Goal: Find specific page/section: Find specific page/section

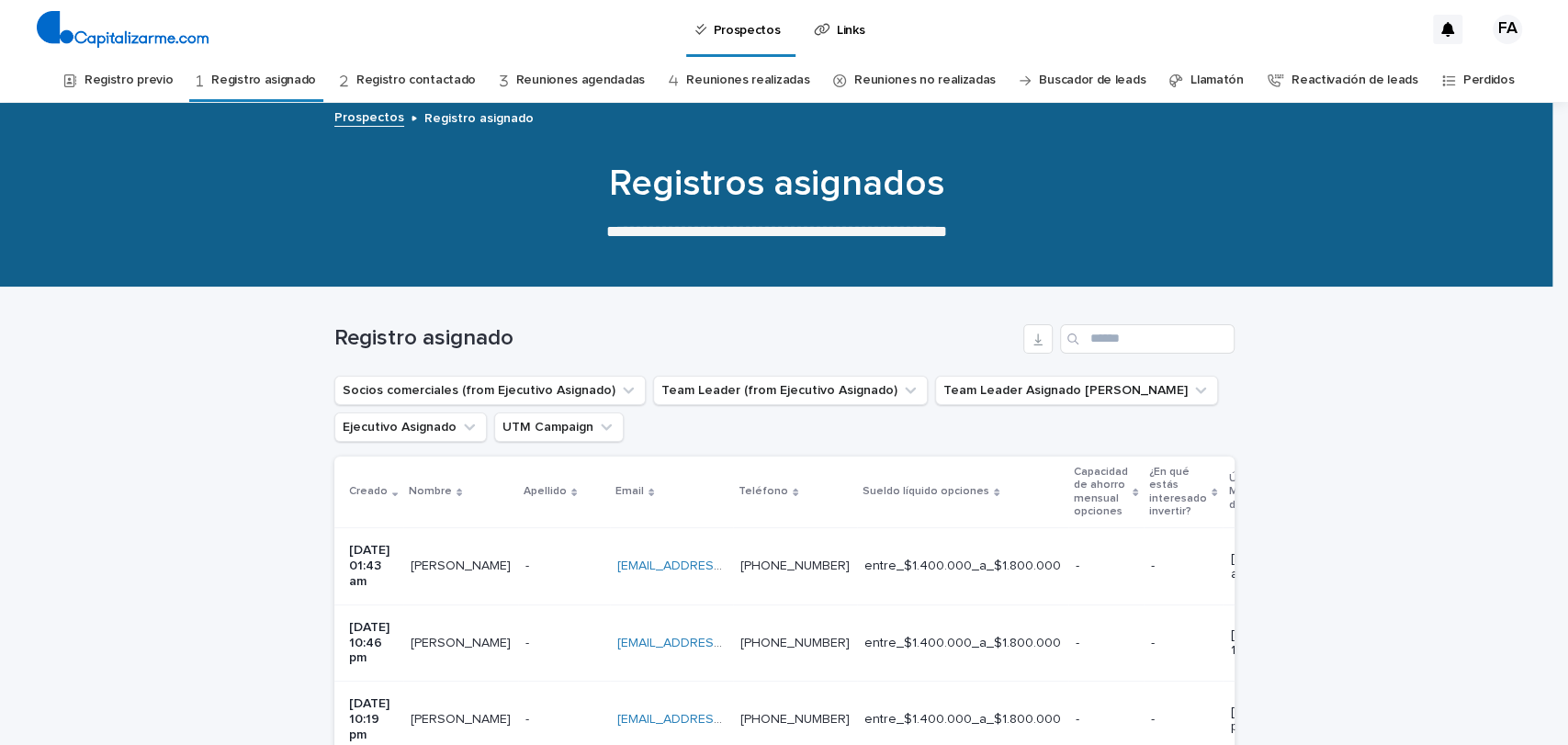
scroll to position [163, 0]
click at [173, 72] on link "Registro previo" at bounding box center [129, 80] width 88 height 43
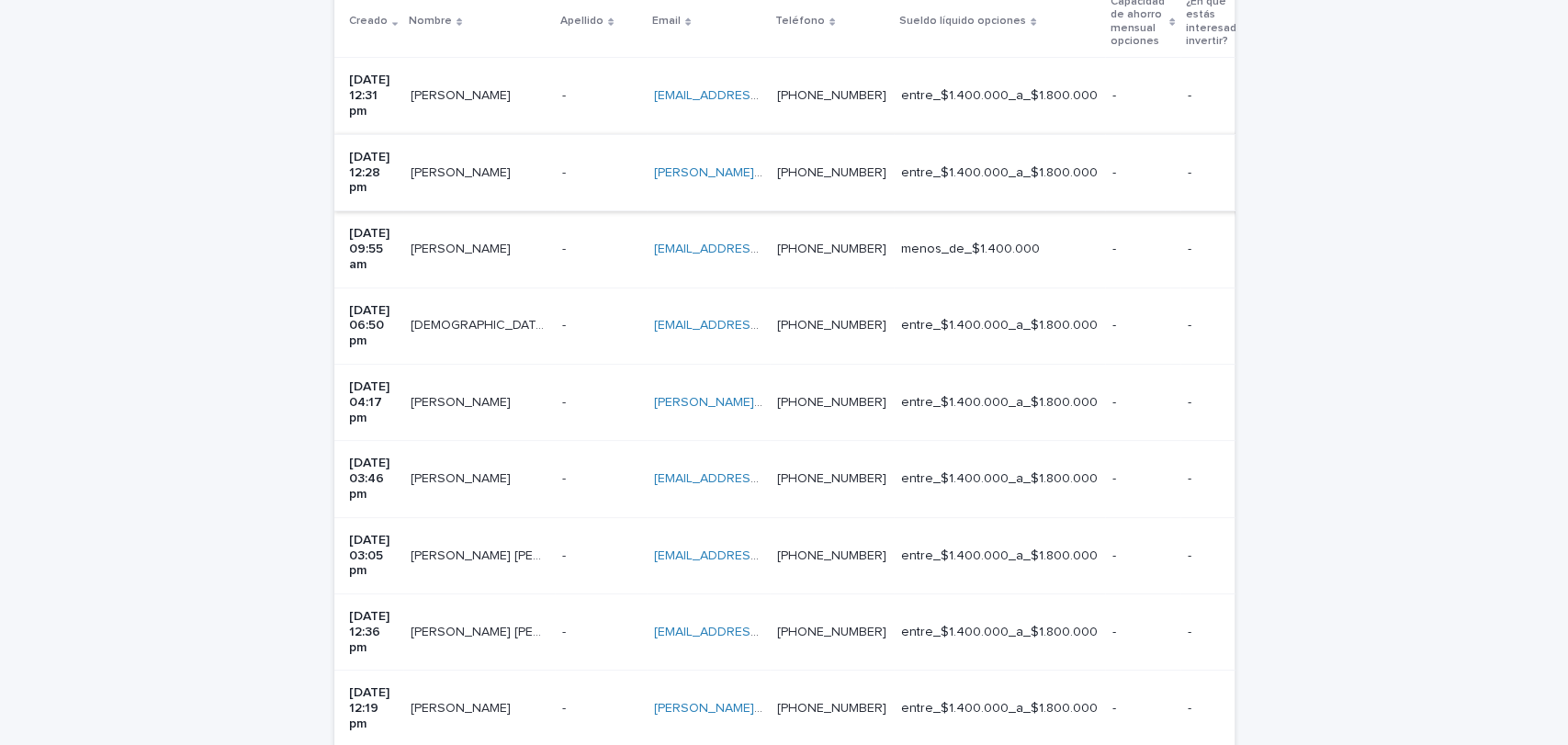
scroll to position [448, 0]
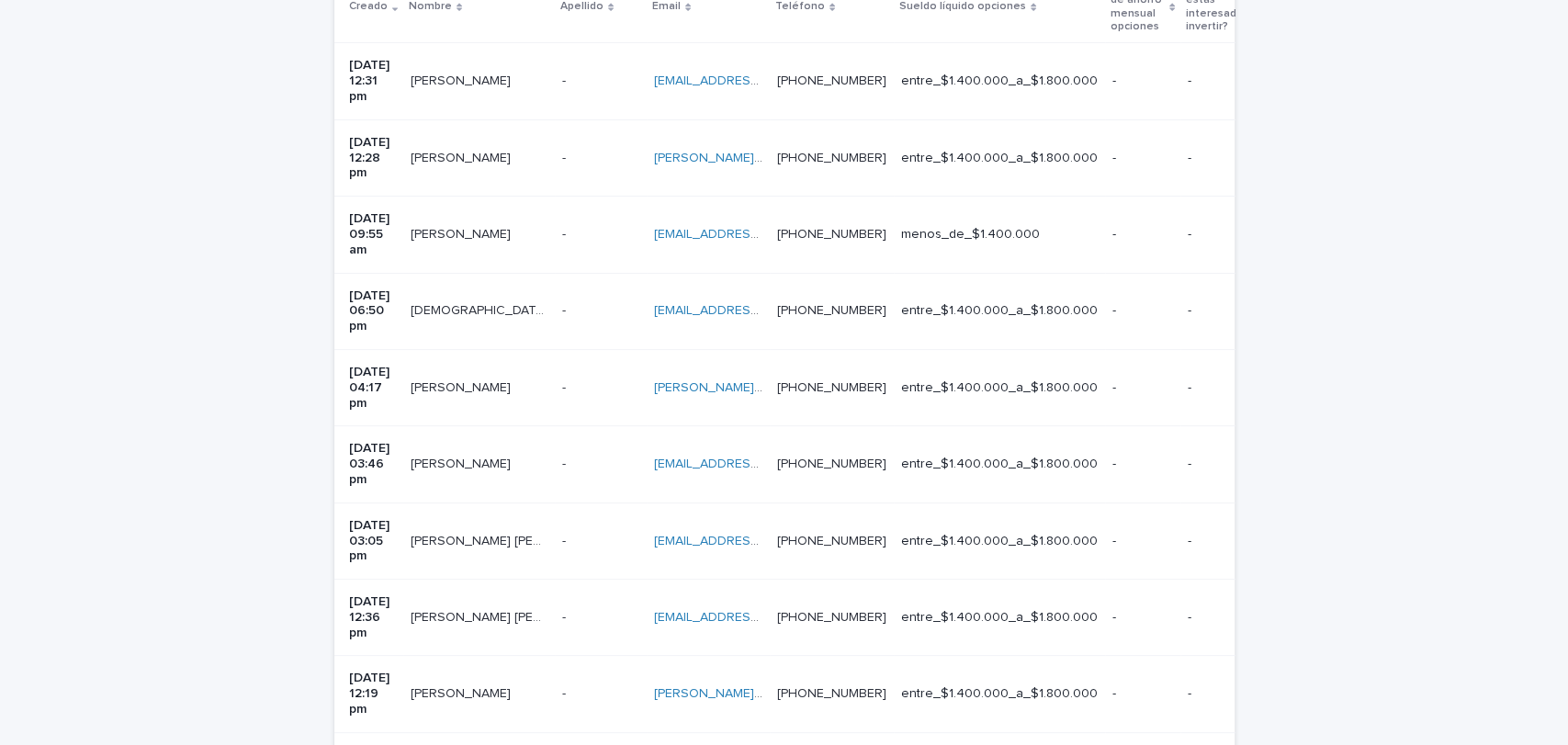
click at [562, 530] on p "-" at bounding box center [566, 539] width 8 height 19
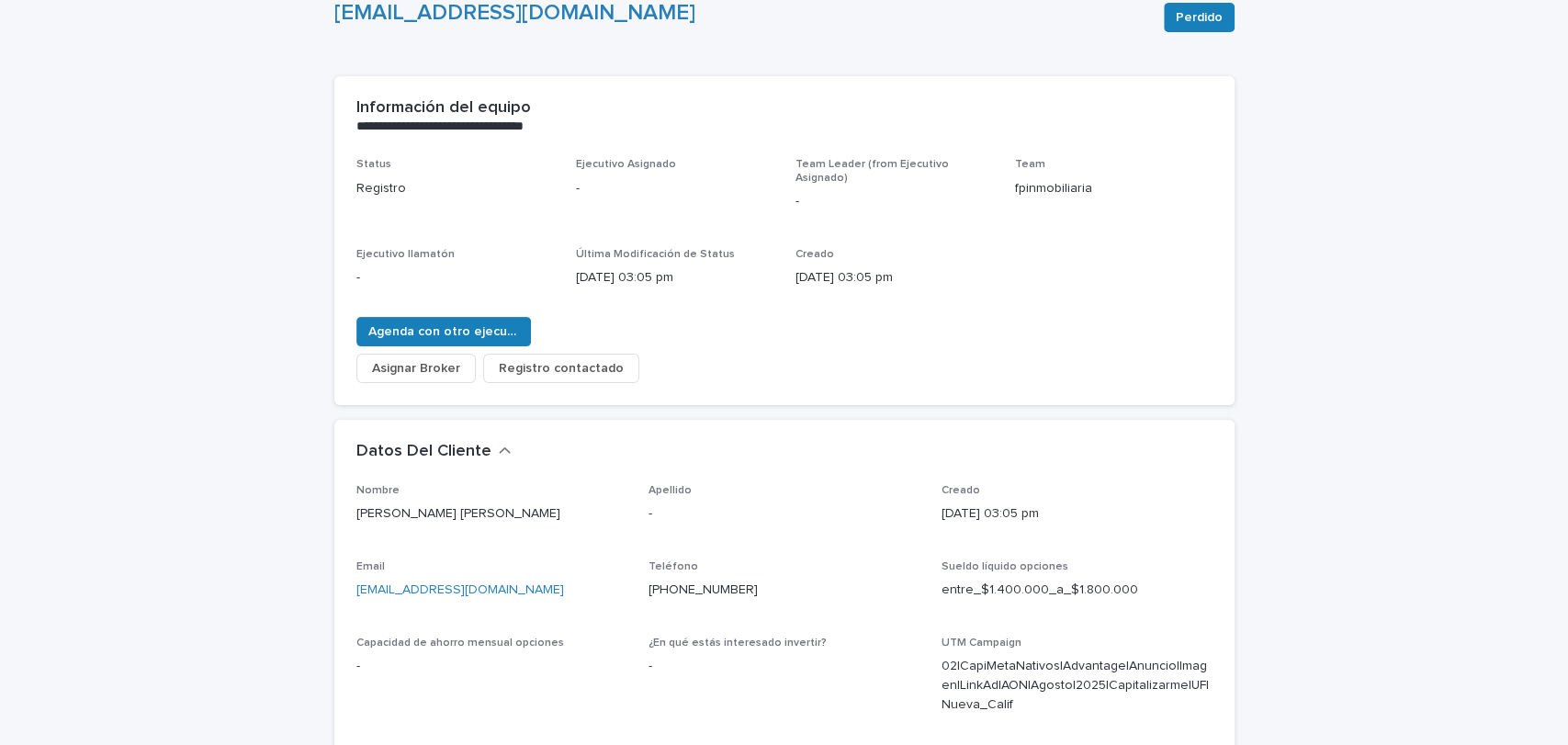
scroll to position [159, 0]
